Goal: Task Accomplishment & Management: Complete application form

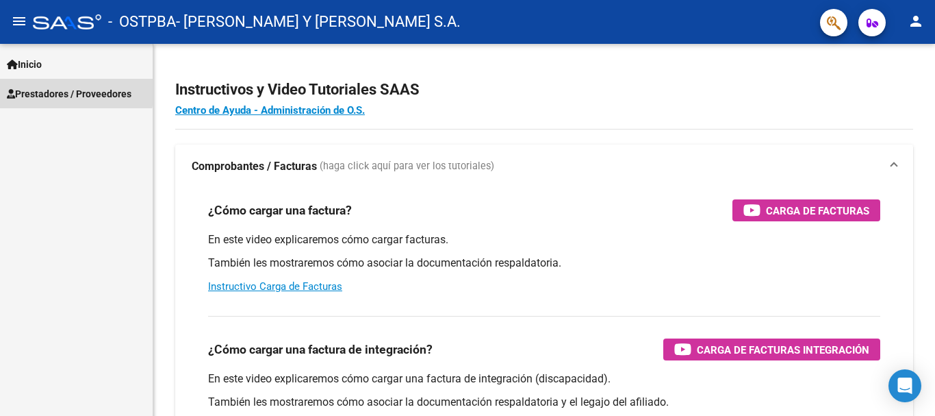
click at [42, 89] on span "Prestadores / Proveedores" at bounding box center [69, 93] width 125 height 15
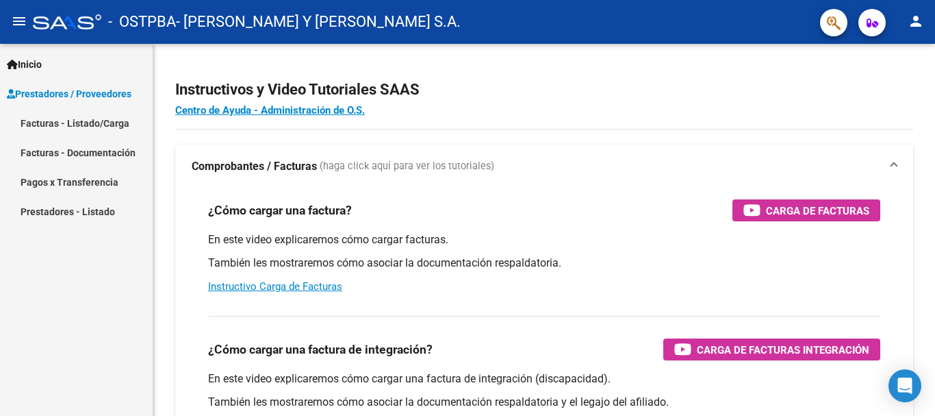
click at [63, 120] on link "Facturas - Listado/Carga" at bounding box center [76, 122] width 153 height 29
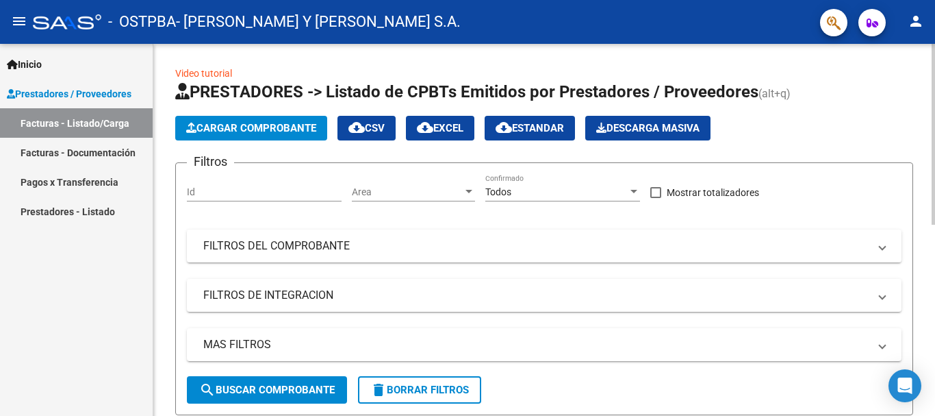
click at [231, 129] on span "Cargar Comprobante" at bounding box center [251, 128] width 130 height 12
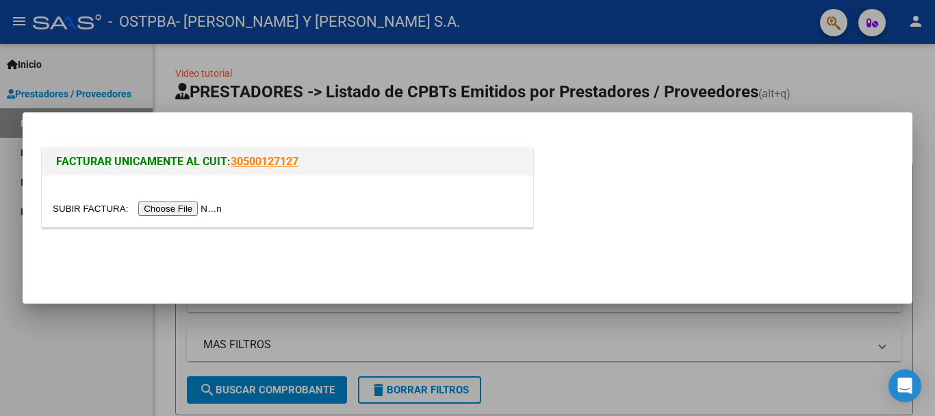
click at [197, 207] on input "file" at bounding box center [139, 208] width 173 height 14
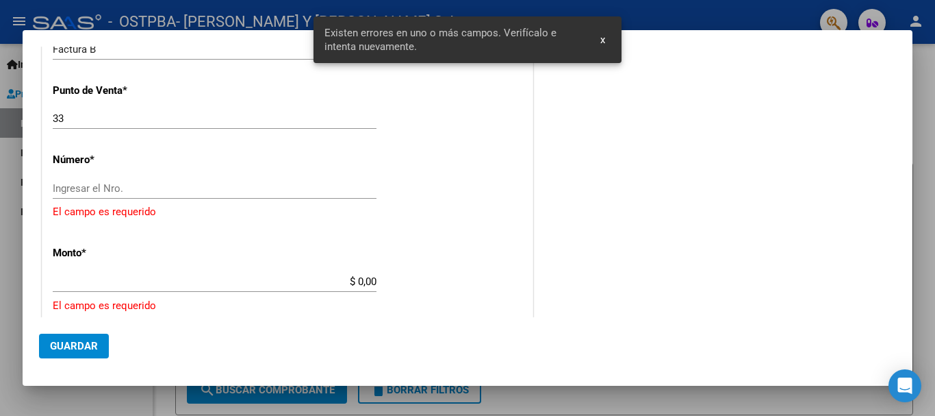
scroll to position [307, 0]
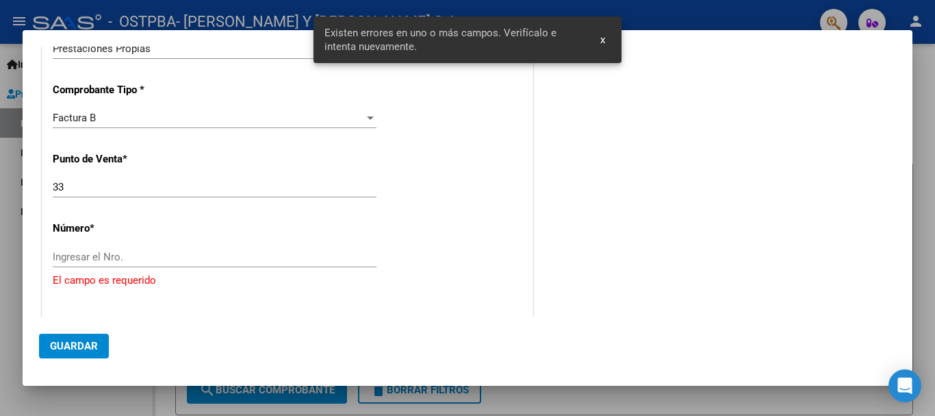
click at [126, 253] on input "Ingresar el Nro." at bounding box center [215, 257] width 324 height 12
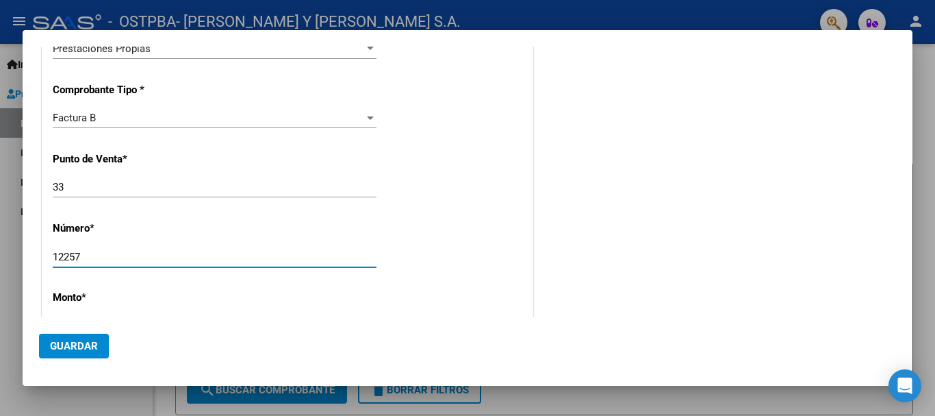
scroll to position [444, 0]
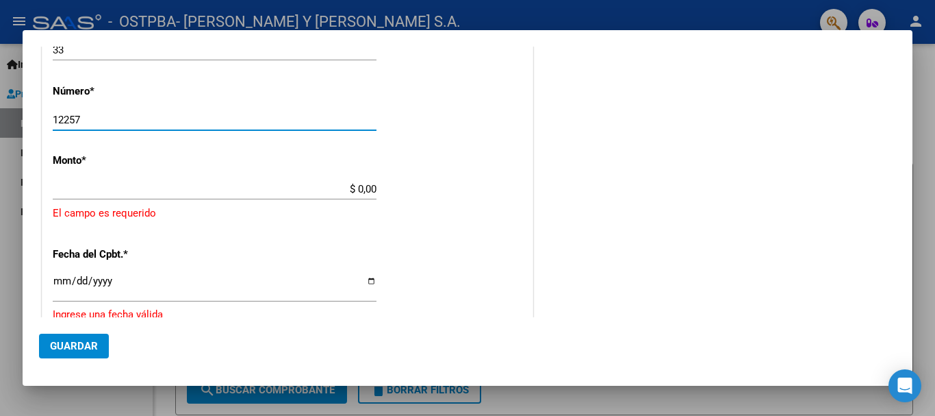
type input "12257"
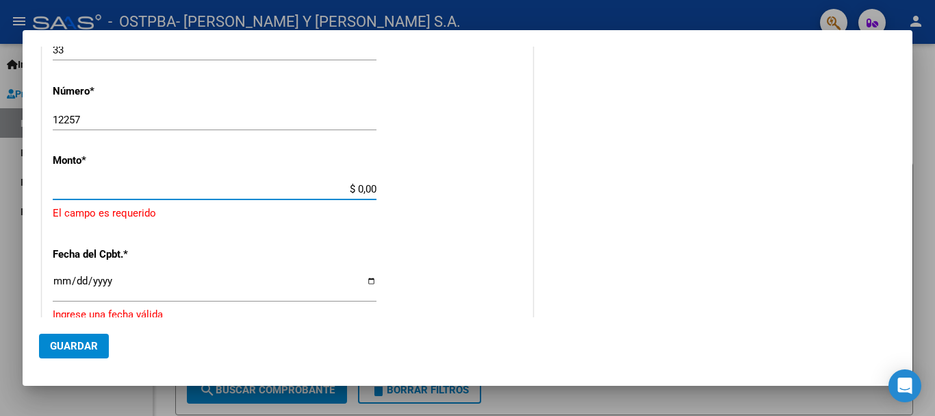
click at [91, 189] on input "$ 0,00" at bounding box center [215, 189] width 324 height 12
drag, startPoint x: 338, startPoint y: 186, endPoint x: 419, endPoint y: 186, distance: 81.5
click at [419, 186] on div "CUIT * 30-61932955-0 Ingresar CUIT ANALISIS PRESTADOR [PERSON_NAME] Y [PERSON_N…" at bounding box center [287, 186] width 490 height 925
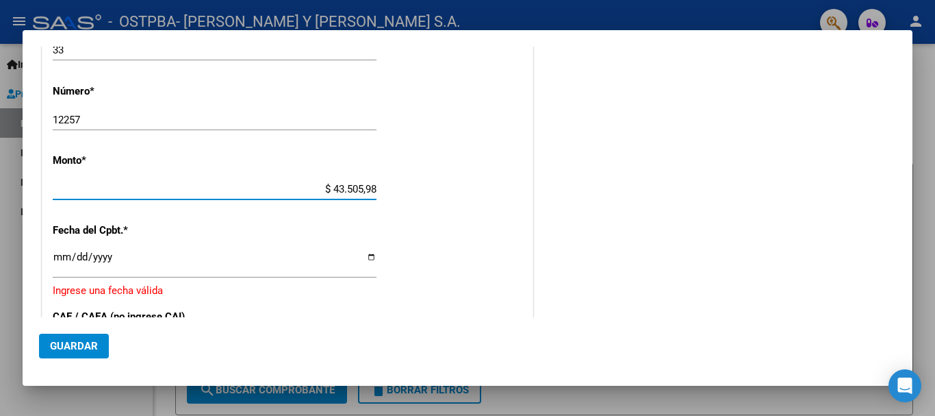
type input "$ 435.059,86"
click at [146, 250] on div "Ingresar la fecha" at bounding box center [215, 262] width 324 height 29
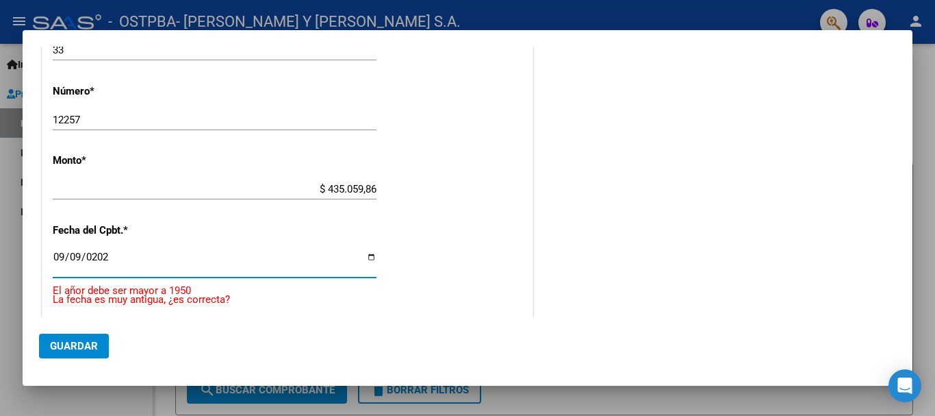
type input "[DATE]"
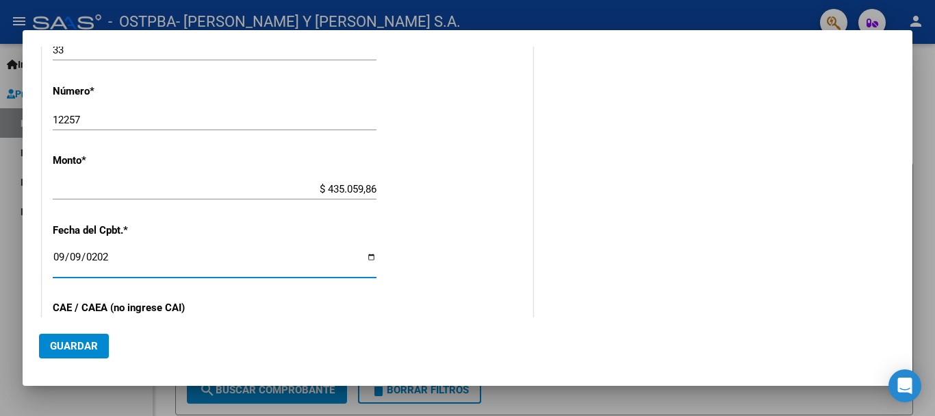
scroll to position [581, 0]
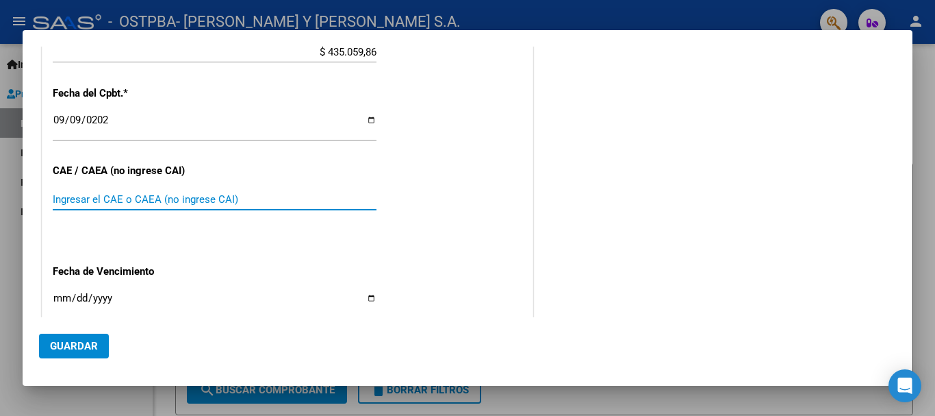
click at [101, 199] on input "Ingresar el CAE o CAEA (no ingrese CAI)" at bounding box center [215, 199] width 324 height 12
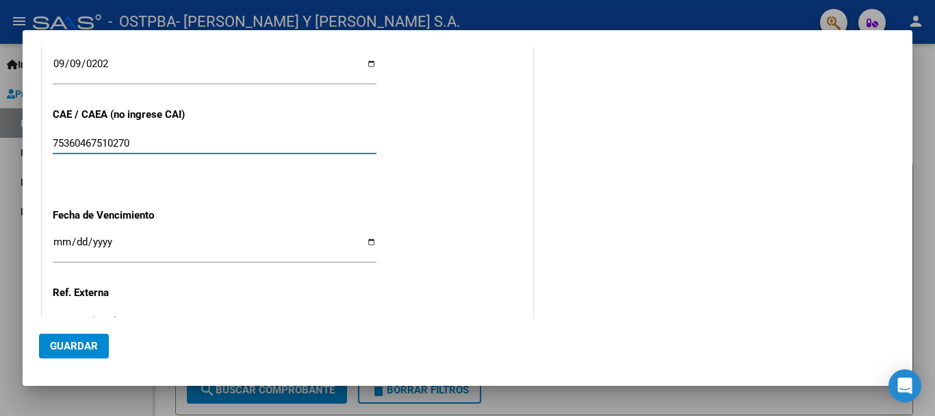
scroll to position [649, 0]
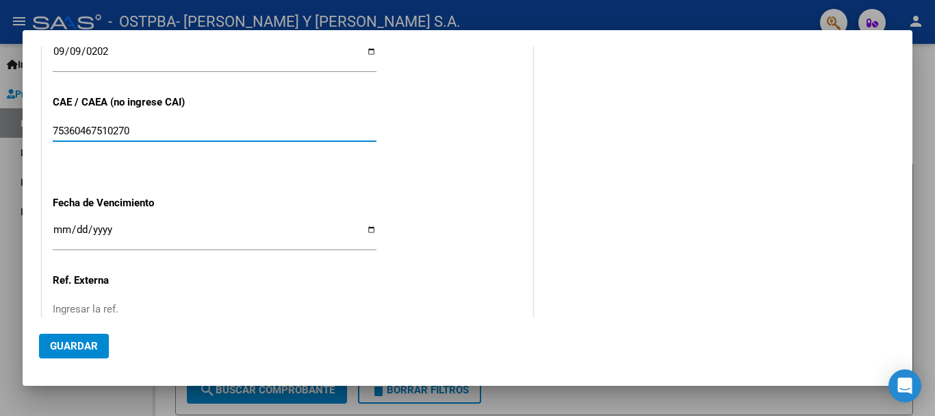
type input "75360467510270"
click at [81, 232] on input "Ingresar la fecha" at bounding box center [215, 235] width 324 height 22
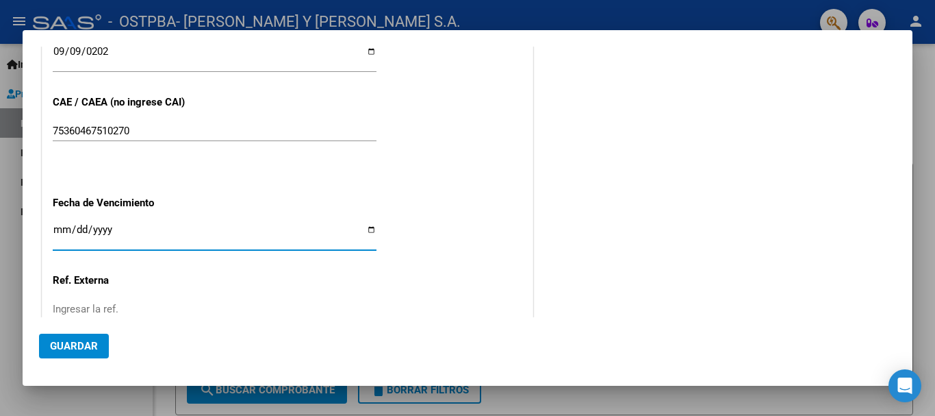
click at [57, 227] on input "Ingresar la fecha" at bounding box center [215, 235] width 324 height 22
type input "[DATE]"
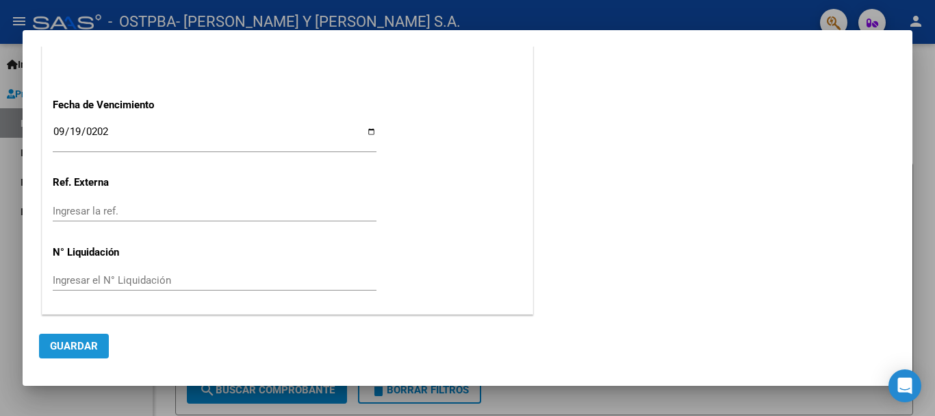
click at [71, 351] on span "Guardar" at bounding box center [74, 346] width 48 height 12
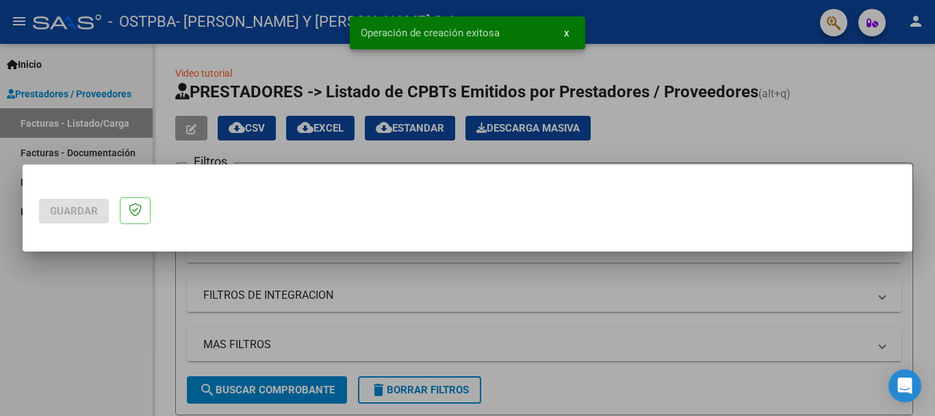
scroll to position [0, 0]
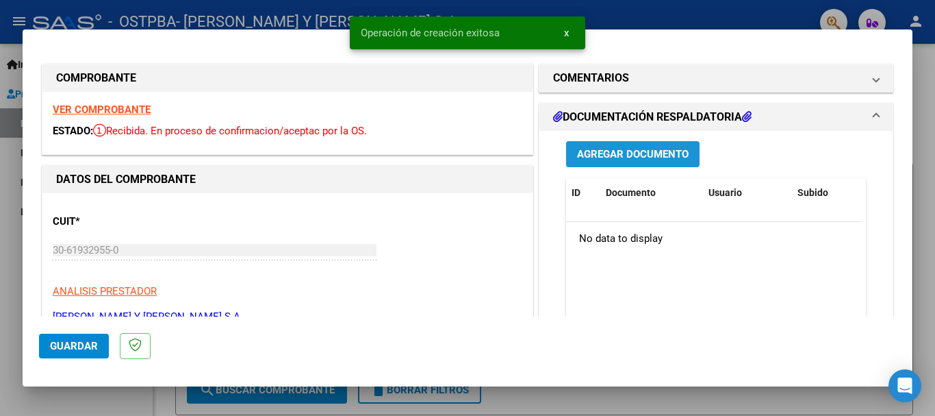
click at [609, 161] on button "Agregar Documento" at bounding box center [633, 153] width 134 height 25
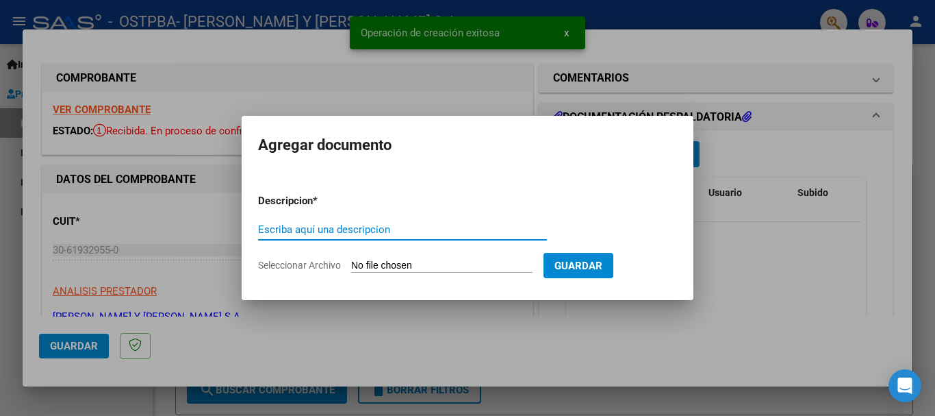
click at [383, 229] on input "Escriba aquí una descripcion" at bounding box center [402, 229] width 289 height 12
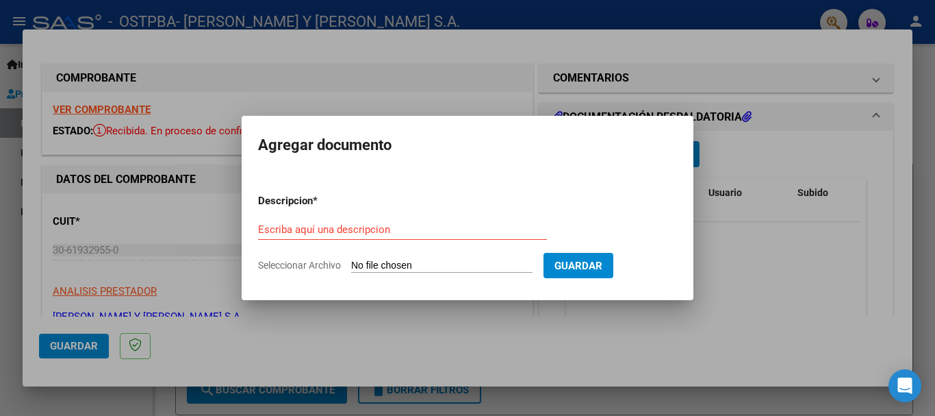
click at [396, 264] on input "Seleccionar Archivo" at bounding box center [441, 266] width 181 height 13
type input "C:\fakepath\prensa [DATE].xls"
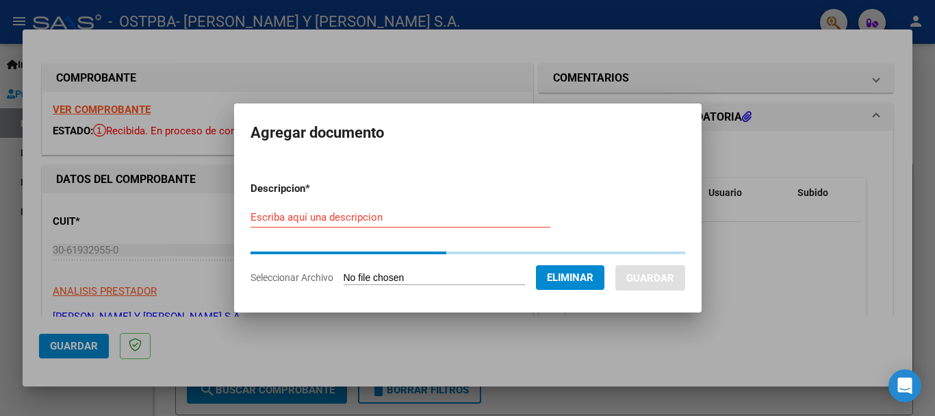
click at [301, 218] on form "Descripcion * Escriba aquí una descripcion Seleccionar Archivo Eliminar Guardar" at bounding box center [468, 233] width 435 height 125
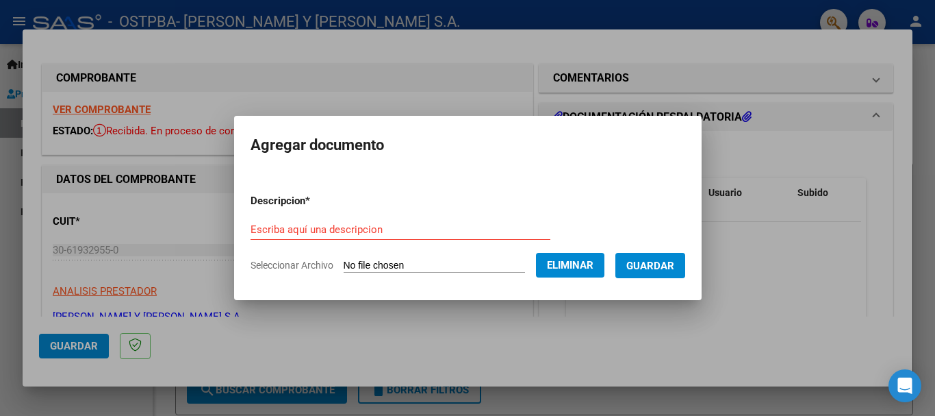
click at [311, 226] on input "Escriba aquí una descripcion" at bounding box center [401, 229] width 300 height 12
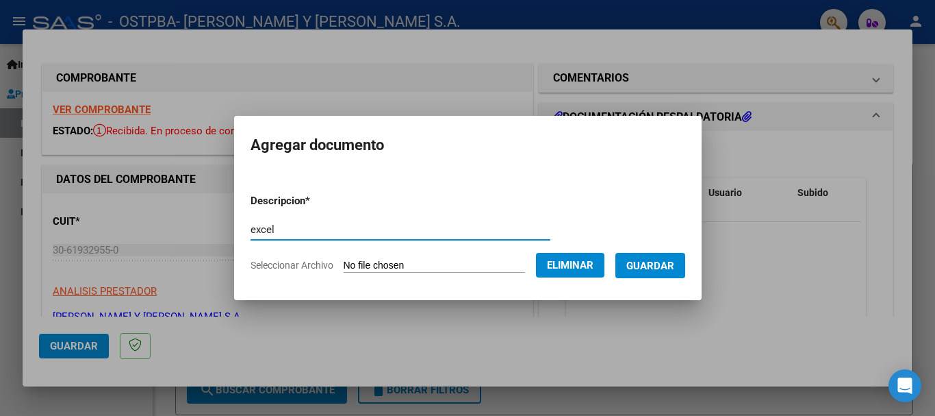
type input "excel"
click at [666, 271] on span "Guardar" at bounding box center [651, 266] width 48 height 12
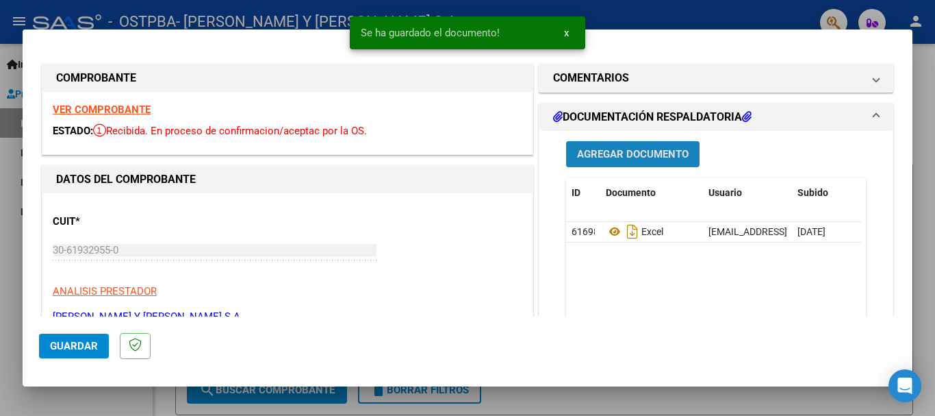
click at [622, 158] on span "Agregar Documento" at bounding box center [633, 155] width 112 height 12
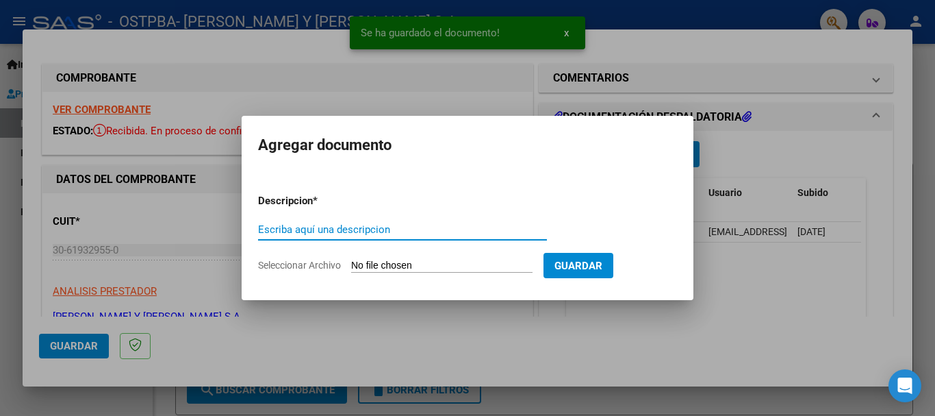
click at [340, 229] on input "Escriba aquí una descripcion" at bounding box center [402, 229] width 289 height 12
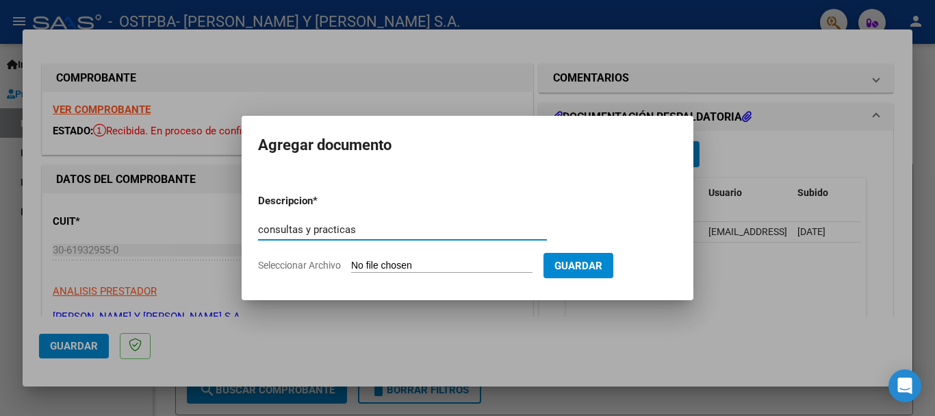
type input "consultas y practicas"
click at [386, 263] on input "Seleccionar Archivo" at bounding box center [441, 266] width 181 height 13
type input "C:\fakepath\CONSULTAS Y PRACTICAS [DATE].pdf"
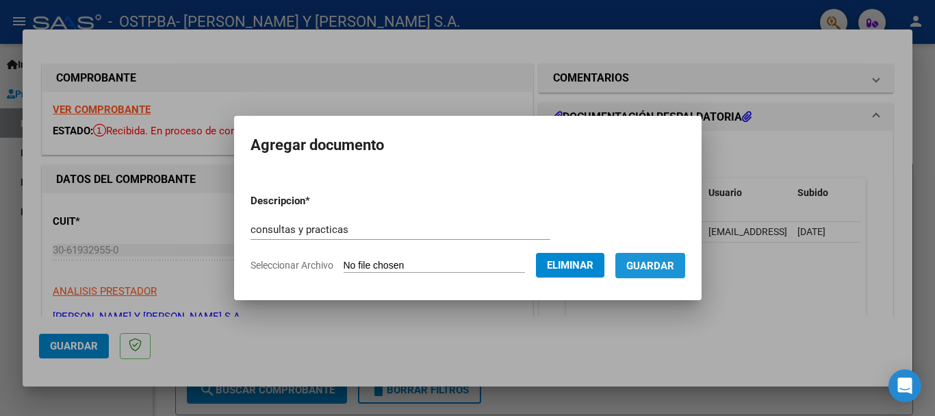
click at [650, 267] on span "Guardar" at bounding box center [651, 266] width 48 height 12
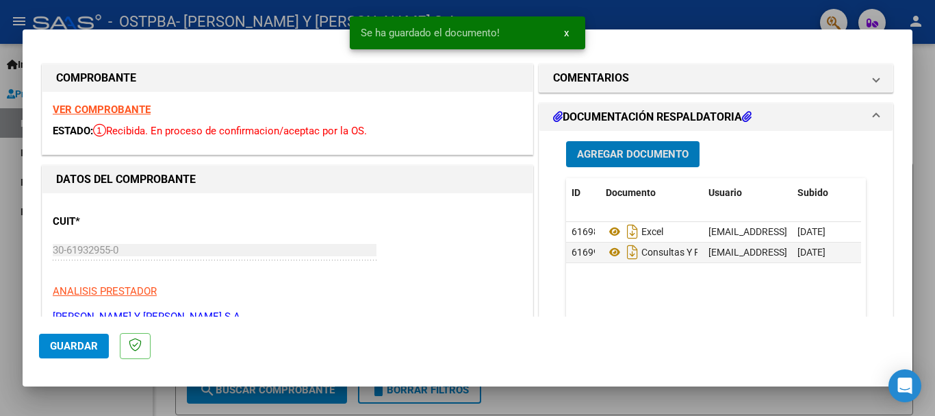
click at [616, 158] on span "Agregar Documento" at bounding box center [633, 155] width 112 height 12
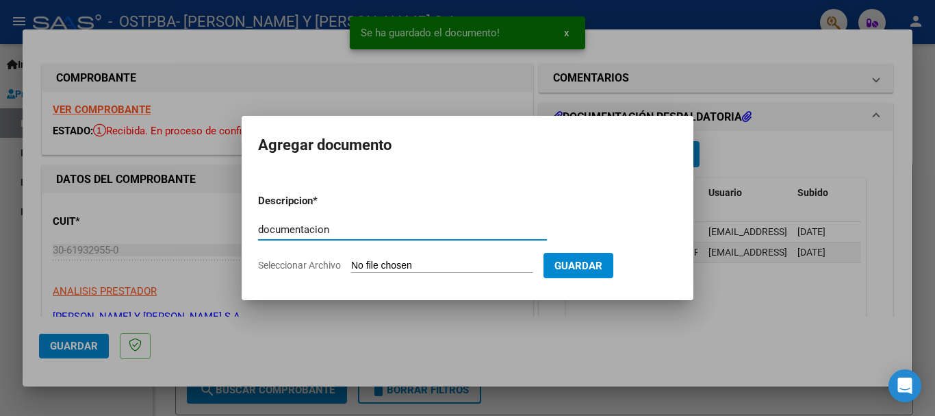
type input "documentacion"
click at [442, 263] on input "Seleccionar Archivo" at bounding box center [441, 266] width 181 height 13
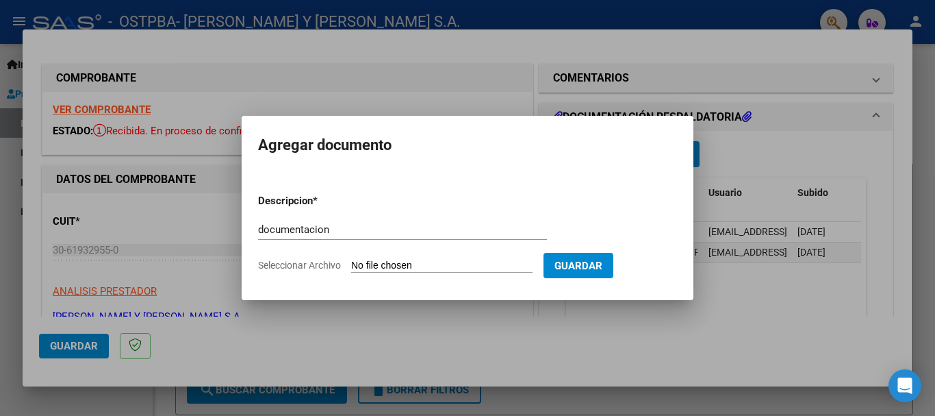
type input "C:\fakepath\DOCUMENTACION [DATE].pdf"
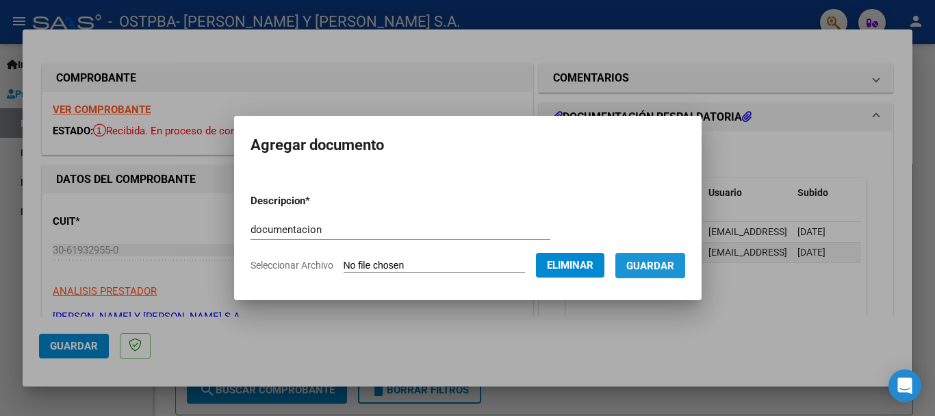
click at [675, 272] on button "Guardar" at bounding box center [651, 265] width 70 height 25
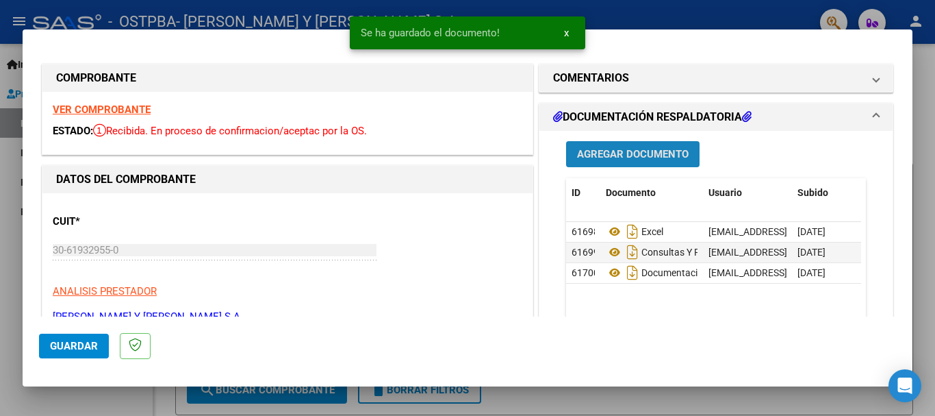
click at [627, 152] on span "Agregar Documento" at bounding box center [633, 155] width 112 height 12
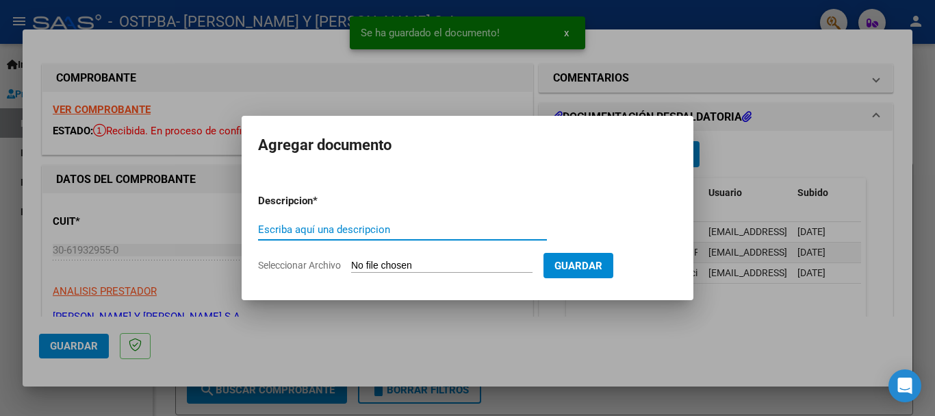
click at [331, 229] on input "Escriba aquí una descripcion" at bounding box center [402, 229] width 289 height 12
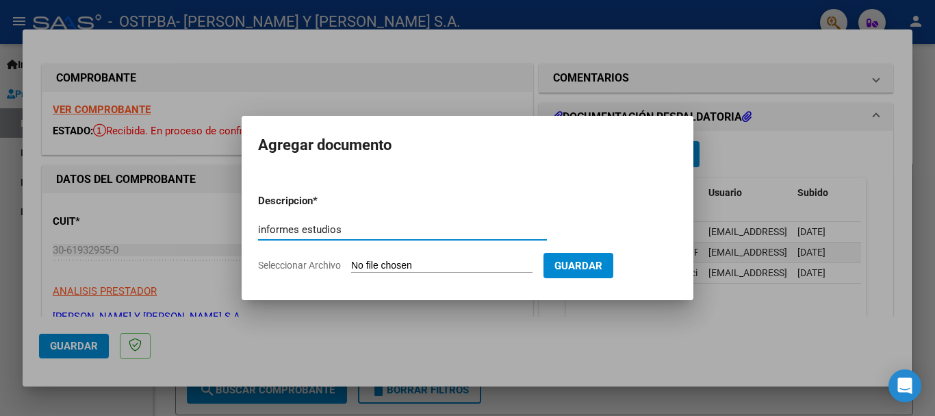
type input "informes estudios"
click at [437, 267] on input "Seleccionar Archivo" at bounding box center [441, 266] width 181 height 13
type input "C:\fakepath\INFORMES [DATE].pdf"
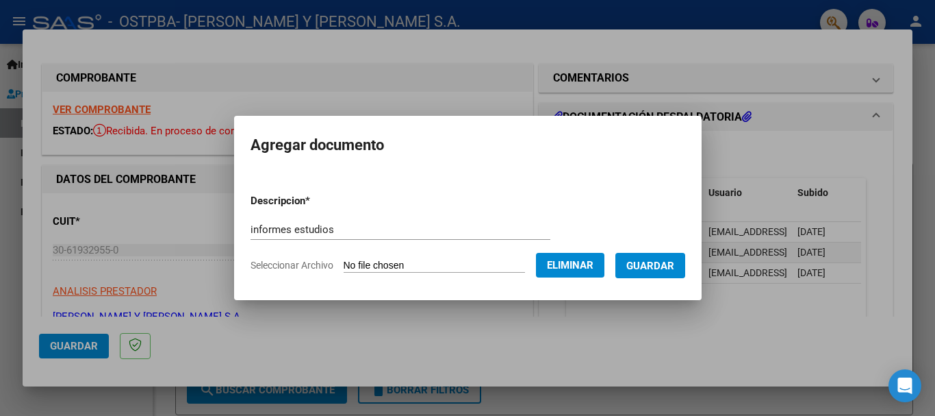
click at [666, 277] on button "Guardar" at bounding box center [651, 265] width 70 height 25
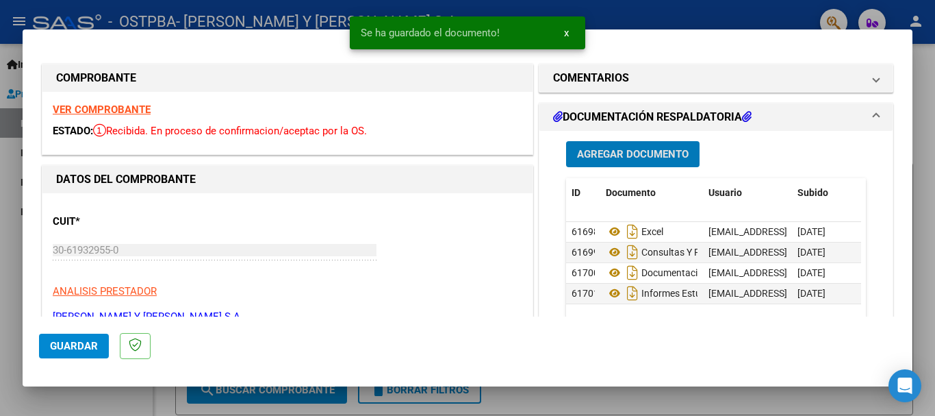
click at [619, 141] on button "Agregar Documento" at bounding box center [633, 153] width 134 height 25
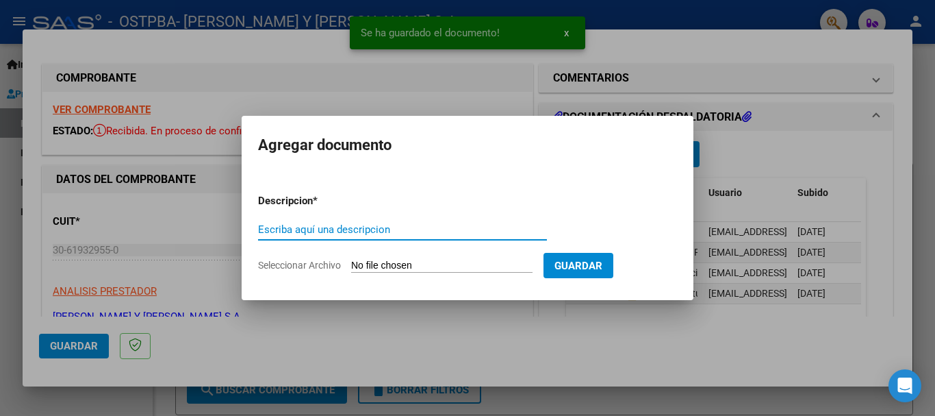
click at [336, 234] on input "Escriba aquí una descripcion" at bounding box center [402, 229] width 289 height 12
click at [374, 268] on input "Seleccionar Archivo" at bounding box center [441, 266] width 181 height 13
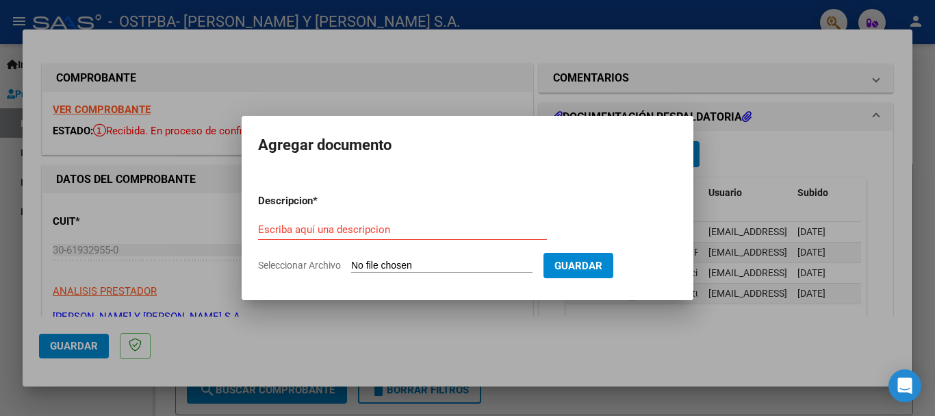
type input "C:\fakepath\INFORMES LABORATORIO [DATE].pdf"
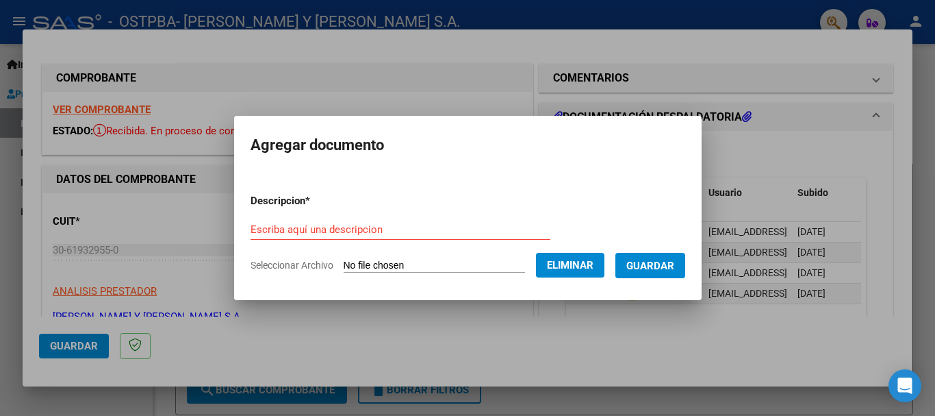
click at [351, 219] on div "Escriba aquí una descripcion" at bounding box center [401, 229] width 300 height 21
click at [353, 227] on input "Escriba aquí una descripcion" at bounding box center [401, 229] width 300 height 12
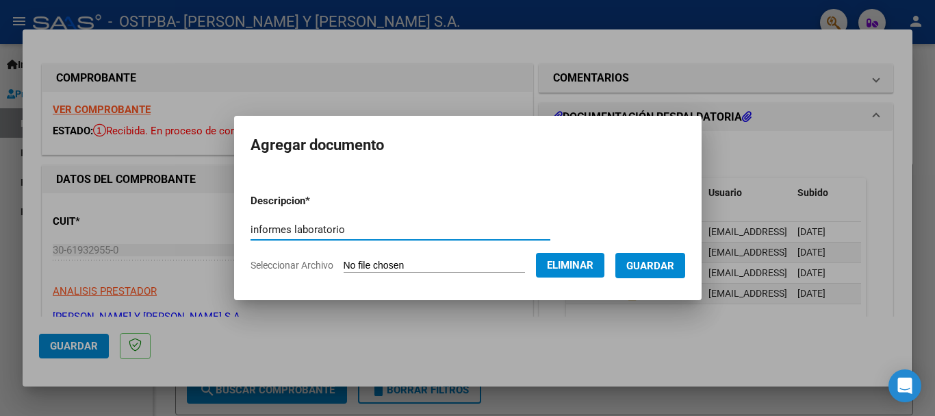
type input "informes laboratorio"
click at [661, 271] on span "Guardar" at bounding box center [651, 266] width 48 height 12
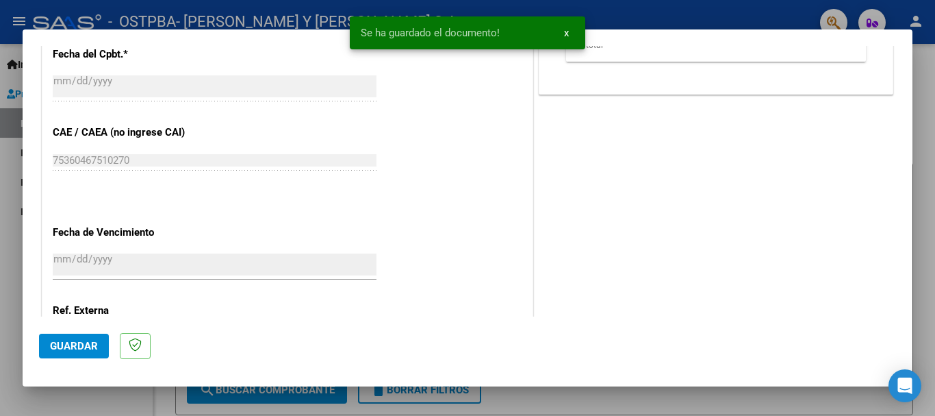
scroll to position [685, 0]
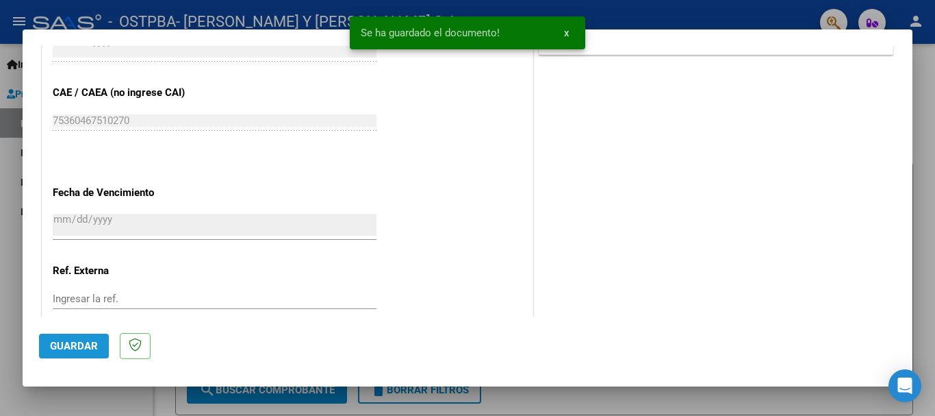
click at [66, 348] on span "Guardar" at bounding box center [74, 346] width 48 height 12
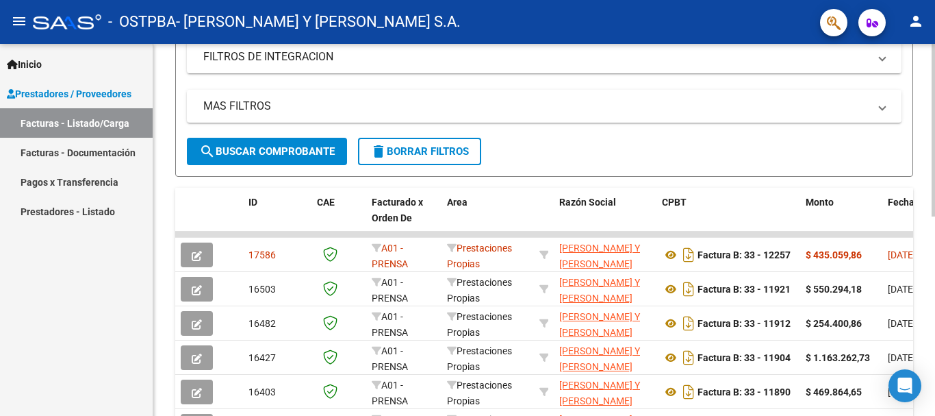
scroll to position [274, 0]
